Goal: Information Seeking & Learning: Learn about a topic

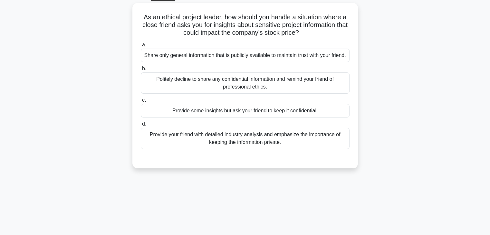
scroll to position [37, 0]
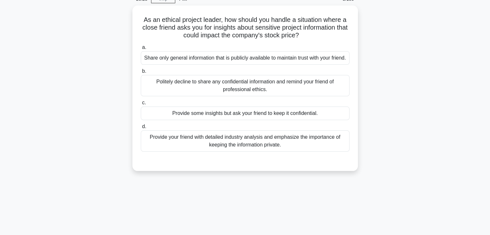
scroll to position [37, 0]
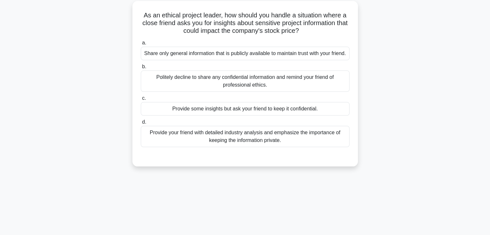
click at [43, 141] on div "As an ethical project leader, how should you handle a situation where a close f…" at bounding box center [246, 87] width 426 height 173
